Goal: Find specific page/section: Find specific page/section

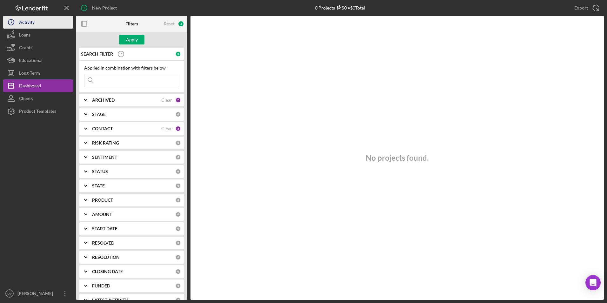
click at [31, 26] on div "Activity" at bounding box center [27, 23] width 16 height 14
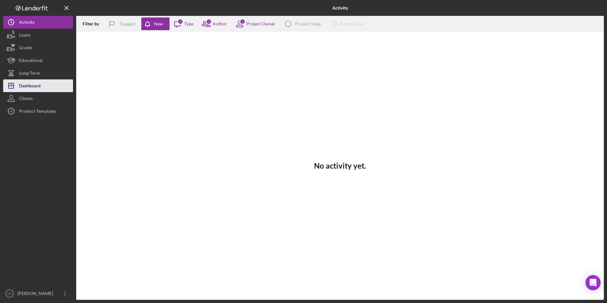
click at [29, 85] on div "Dashboard" at bounding box center [30, 86] width 22 height 14
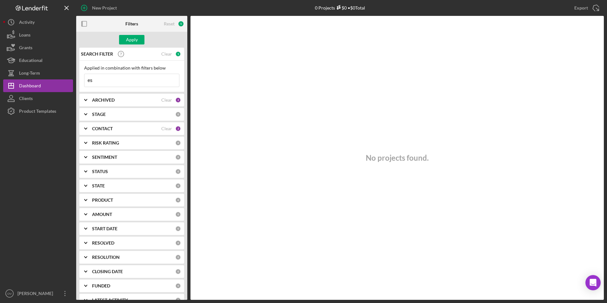
type input "e"
click at [129, 38] on div "Apply" at bounding box center [132, 40] width 12 height 10
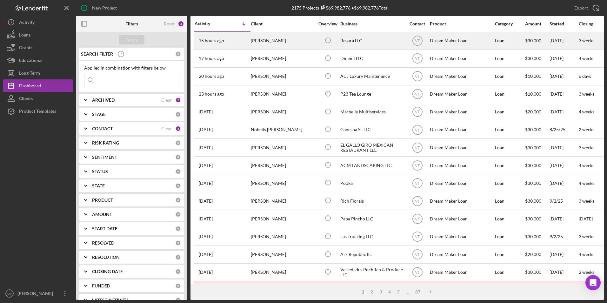
click at [270, 42] on div "[PERSON_NAME]" at bounding box center [283, 40] width 64 height 17
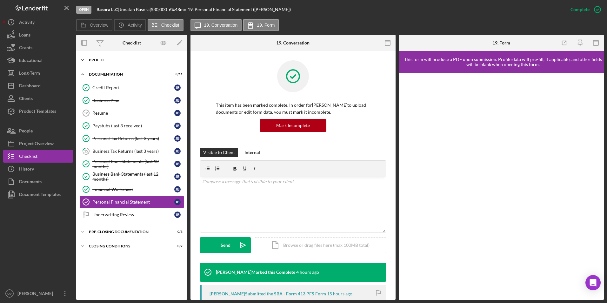
click at [82, 60] on icon "Icon/Expander" at bounding box center [82, 60] width 13 height 13
